Goal: Task Accomplishment & Management: Use online tool/utility

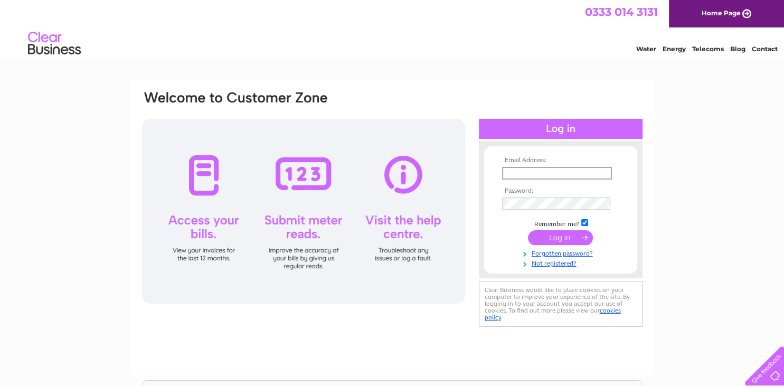
click at [518, 172] on input "text" at bounding box center [557, 173] width 110 height 13
type input "tapa@malvarosa.co.uk"
click at [528, 230] on input "submit" at bounding box center [560, 237] width 65 height 15
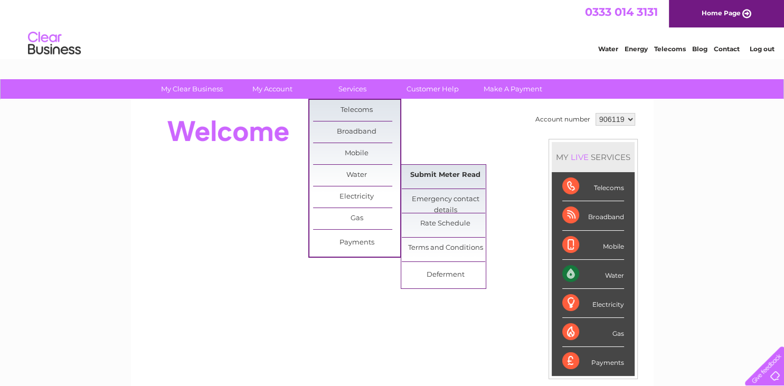
click at [424, 173] on link "Submit Meter Read" at bounding box center [445, 175] width 87 height 21
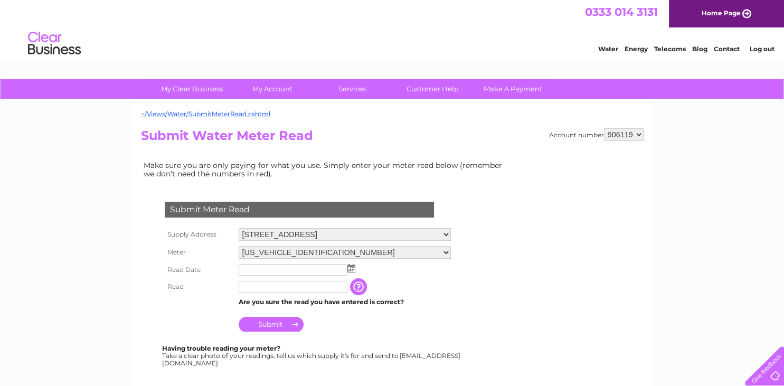
click at [351, 267] on img at bounding box center [351, 268] width 8 height 8
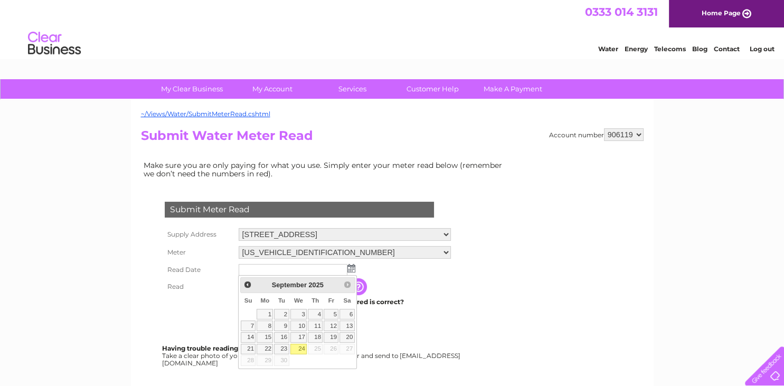
click at [298, 347] on link "24" at bounding box center [298, 348] width 17 height 11
type input "2025/09/24"
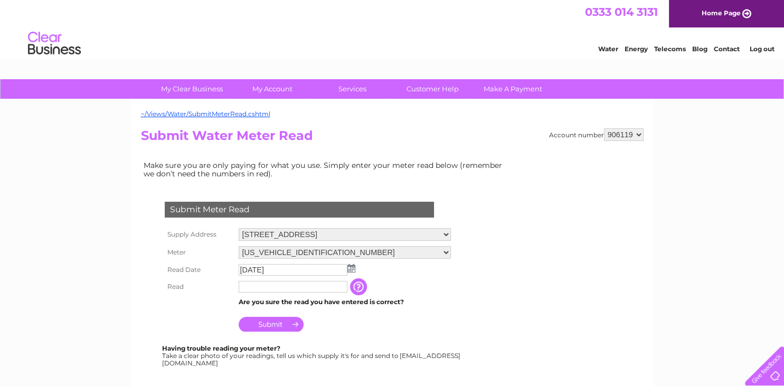
click at [252, 286] on input "text" at bounding box center [292, 287] width 109 height 12
type input "4685"
click at [265, 324] on input "Submit" at bounding box center [270, 324] width 65 height 15
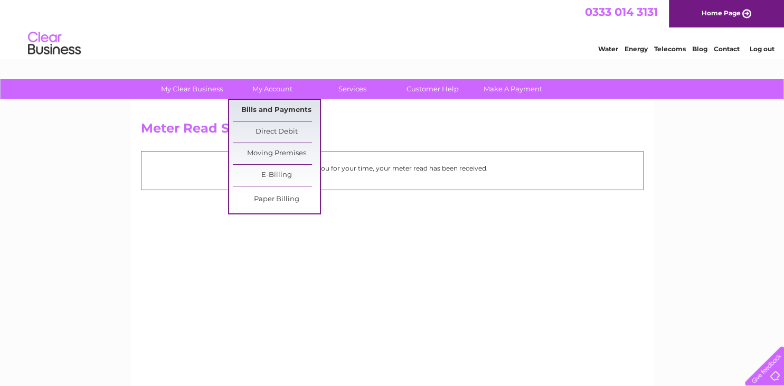
click at [274, 117] on link "Bills and Payments" at bounding box center [276, 110] width 87 height 21
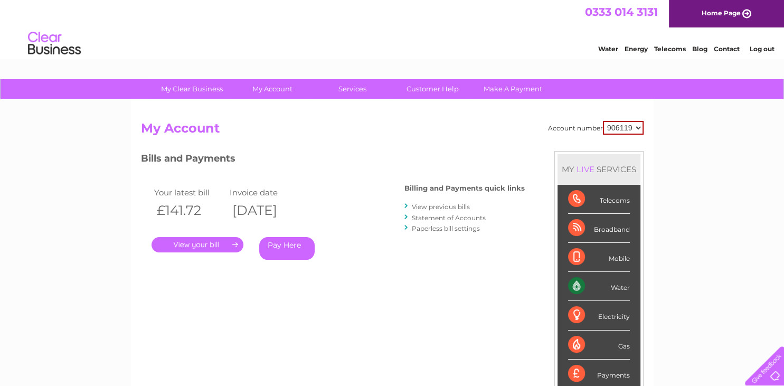
click at [233, 243] on link "." at bounding box center [197, 244] width 92 height 15
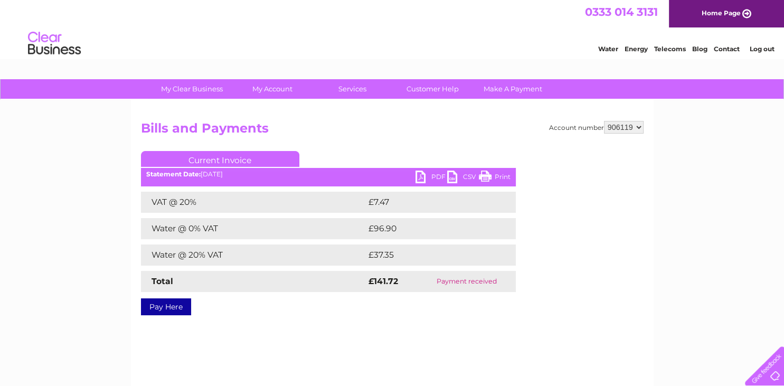
click at [432, 178] on link "PDF" at bounding box center [431, 177] width 32 height 15
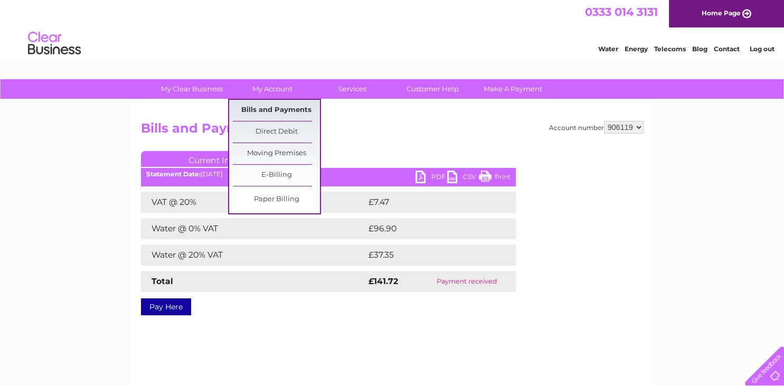
click at [287, 108] on link "Bills and Payments" at bounding box center [276, 110] width 87 height 21
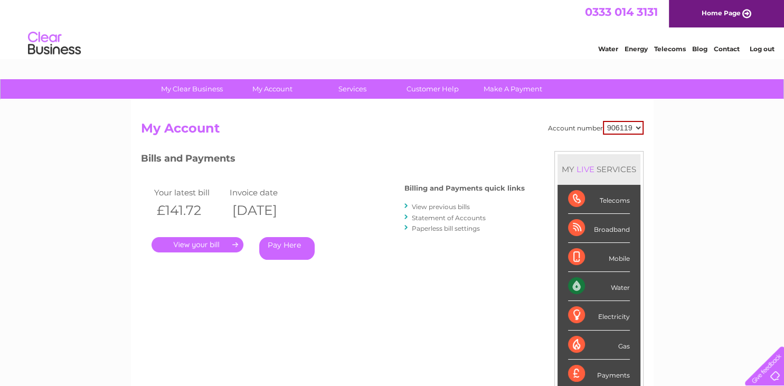
click at [441, 206] on link "View previous bills" at bounding box center [441, 207] width 58 height 8
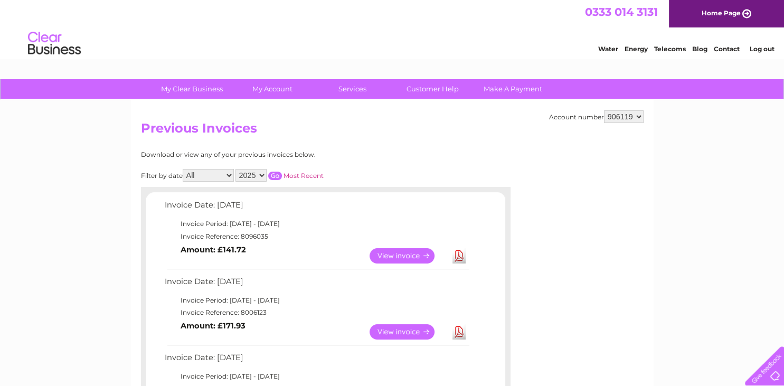
click at [411, 334] on link "View" at bounding box center [408, 331] width 78 height 15
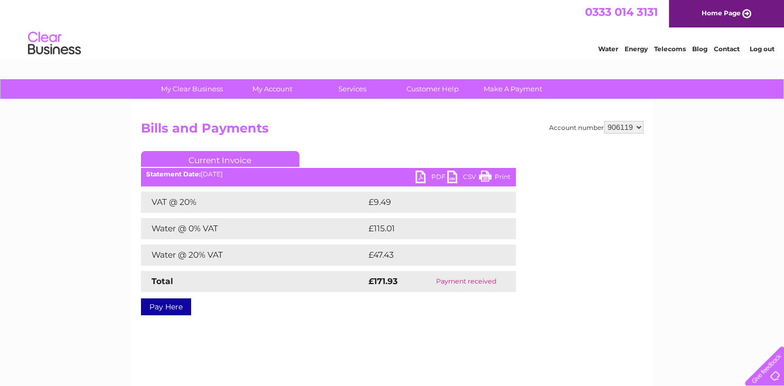
click at [433, 178] on link "PDF" at bounding box center [431, 177] width 32 height 15
